Goal: Navigation & Orientation: Find specific page/section

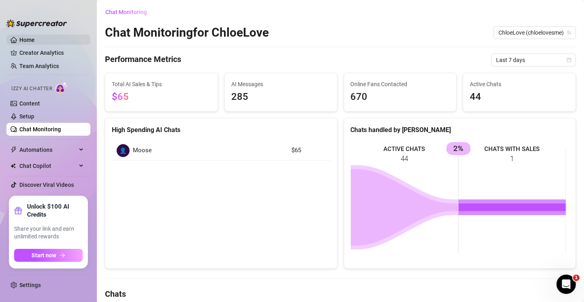
click at [29, 37] on link "Home" at bounding box center [26, 40] width 15 height 6
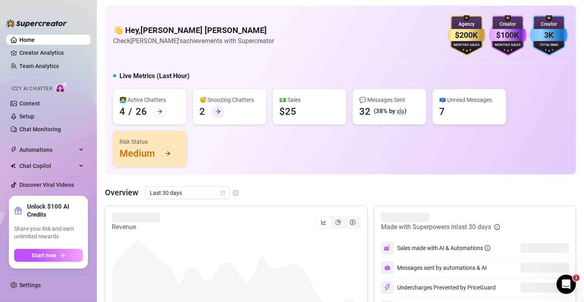
click at [217, 111] on icon "arrow-right" at bounding box center [217, 111] width 5 height 4
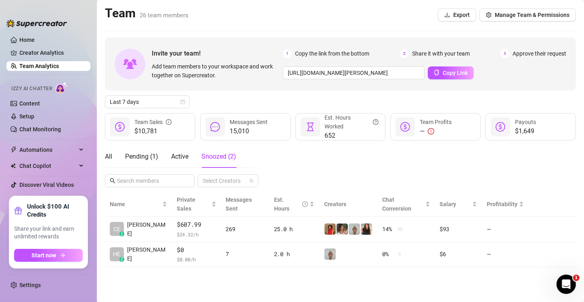
click at [190, 268] on main "Team 26 team members Export Manage Team & Permissions Invite your team! Add tea…" at bounding box center [340, 151] width 487 height 302
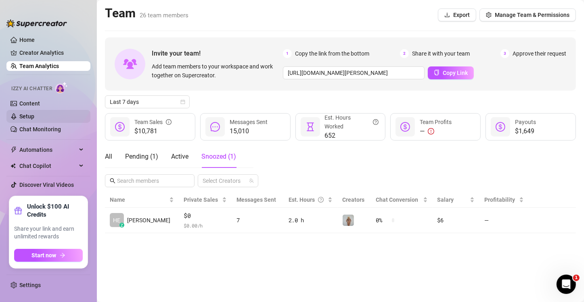
click at [33, 116] on link "Setup" at bounding box center [26, 116] width 15 height 6
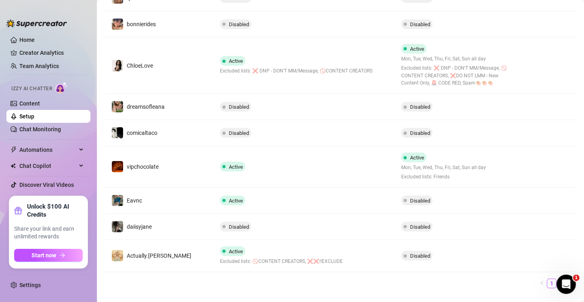
scroll to position [242, 0]
